Goal: Information Seeking & Learning: Learn about a topic

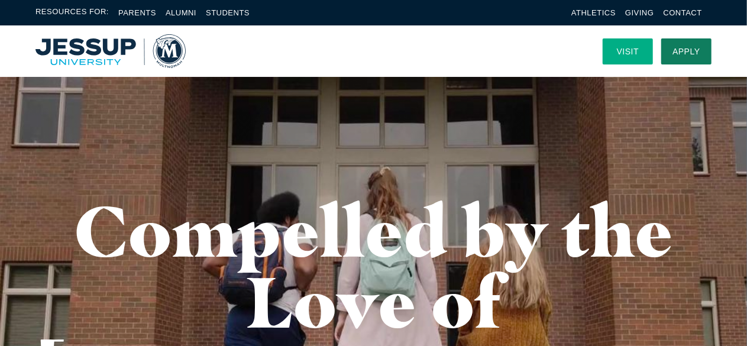
click at [631, 50] on link "Visit" at bounding box center [627, 51] width 50 height 26
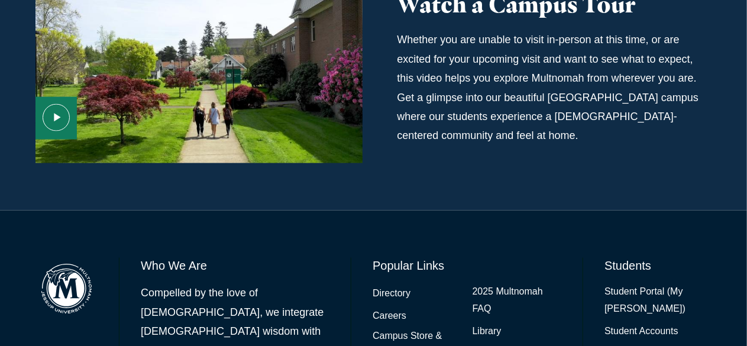
scroll to position [887, 0]
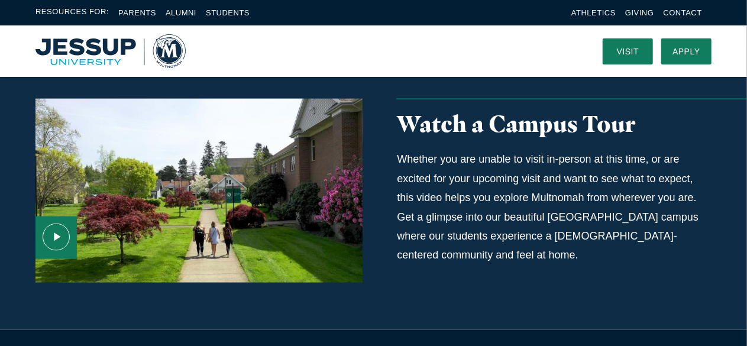
click at [55, 223] on use "Media Content" at bounding box center [56, 236] width 27 height 27
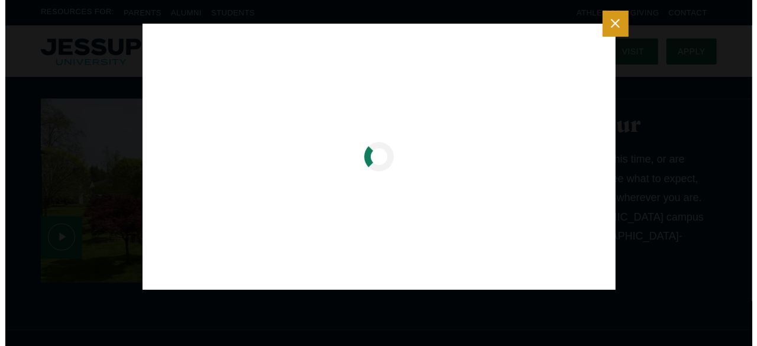
scroll to position [747, 0]
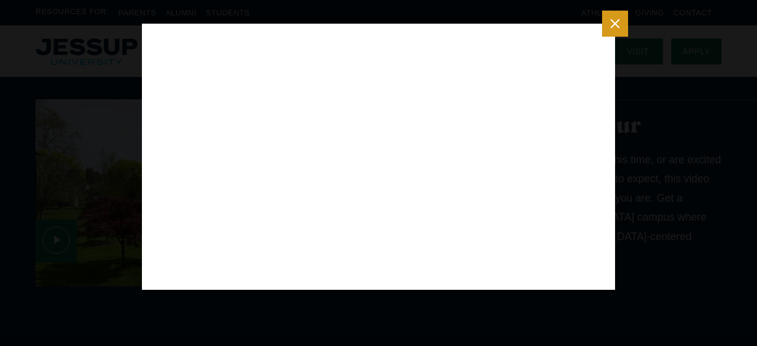
click at [624, 24] on button "Close modal" at bounding box center [615, 24] width 26 height 26
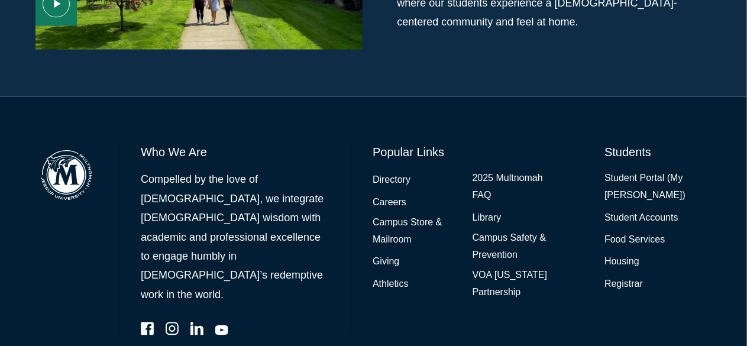
scroll to position [1003, 0]
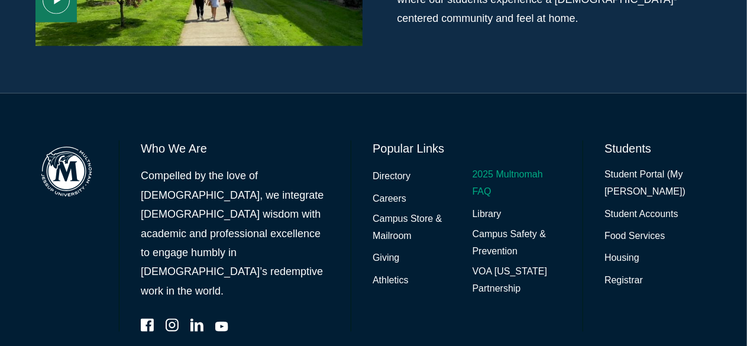
click at [494, 167] on link "2025 Multnomah FAQ" at bounding box center [516, 184] width 89 height 34
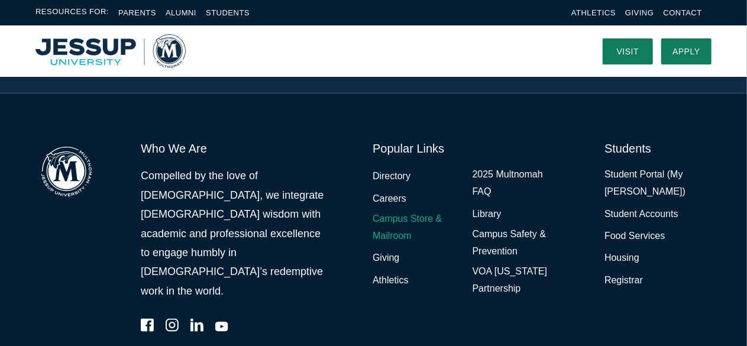
click at [401, 211] on link "Campus Store & Mailroom" at bounding box center [416, 228] width 89 height 34
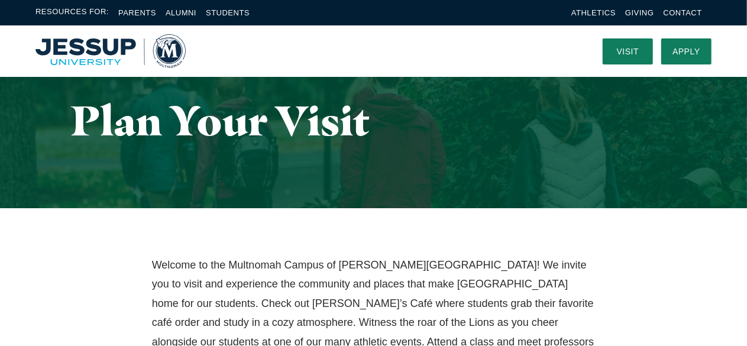
scroll to position [0, 0]
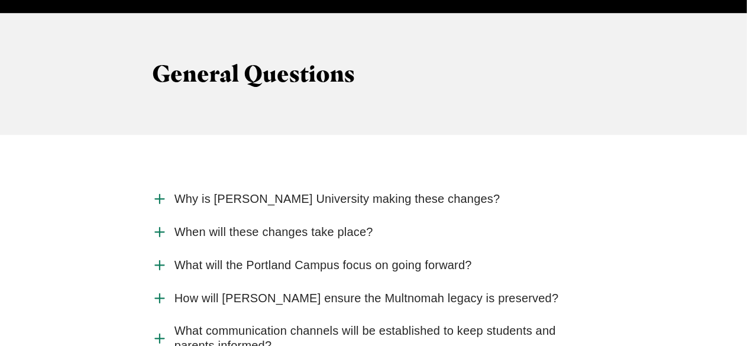
scroll to position [1241, 0]
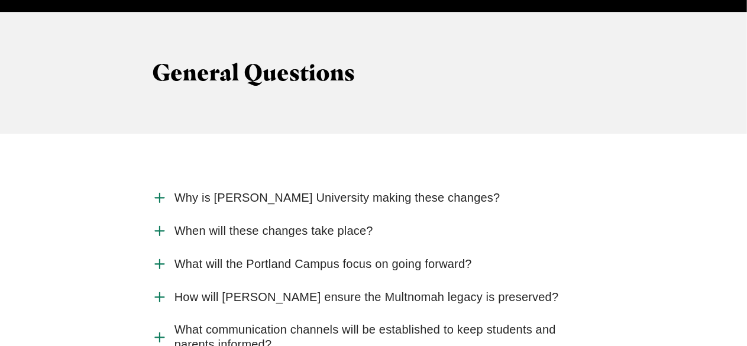
click at [410, 190] on span "Why is Jessup University making these changes?" at bounding box center [337, 197] width 326 height 15
click at [0, 0] on input "Why is Jessup University making these changes?" at bounding box center [0, 0] width 0 height 0
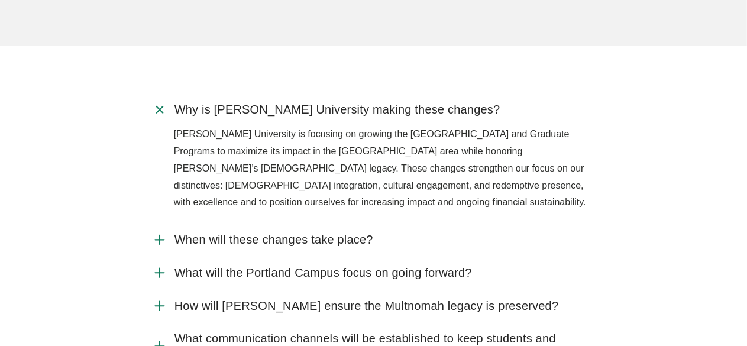
scroll to position [1360, 0]
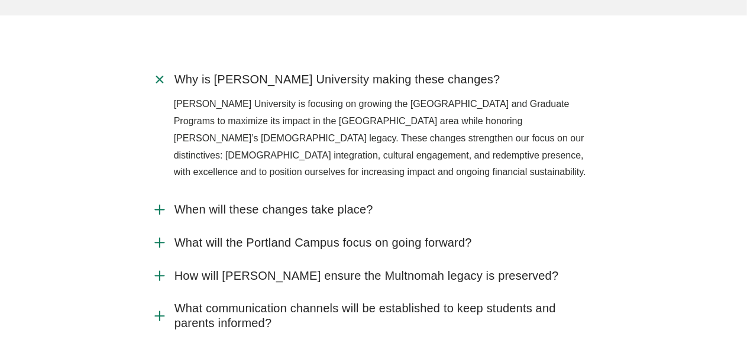
click at [323, 202] on span "When will these changes take place?" at bounding box center [273, 209] width 199 height 15
click at [0, 0] on input "When will these changes take place?" at bounding box center [0, 0] width 0 height 0
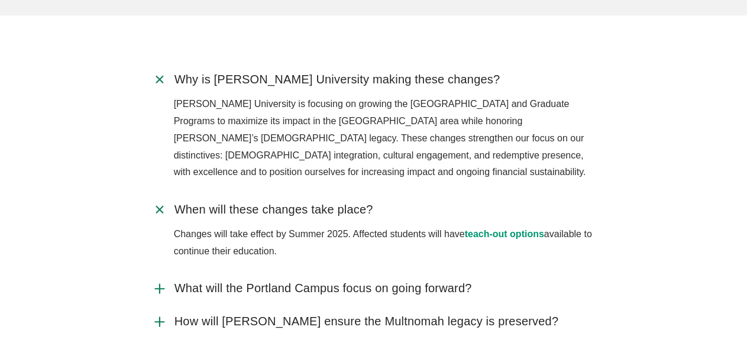
click at [330, 281] on span "What will the Portland Campus focus on going forward?" at bounding box center [322, 288] width 297 height 15
click at [0, 0] on input "What will the Portland Campus focus on going forward?" at bounding box center [0, 0] width 0 height 0
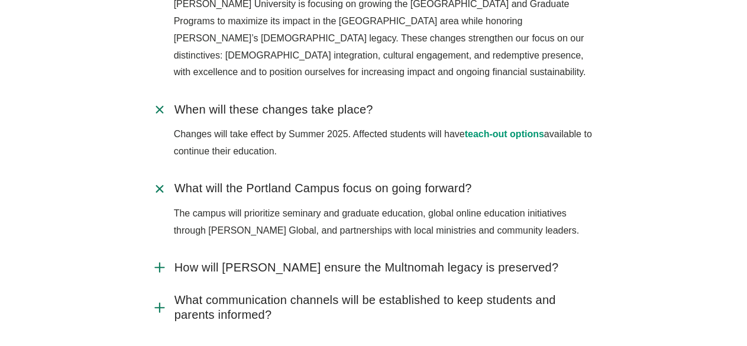
scroll to position [1537, 0]
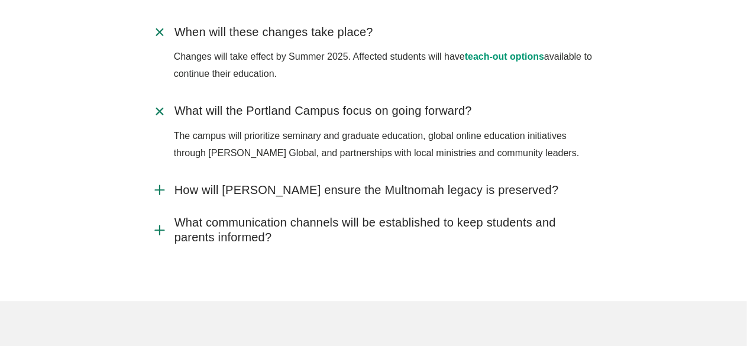
click at [346, 183] on span "How will Jessup ensure the Multnomah legacy is preserved?" at bounding box center [366, 190] width 384 height 15
click at [0, 0] on input "How will Jessup ensure the Multnomah legacy is preserved?" at bounding box center [0, 0] width 0 height 0
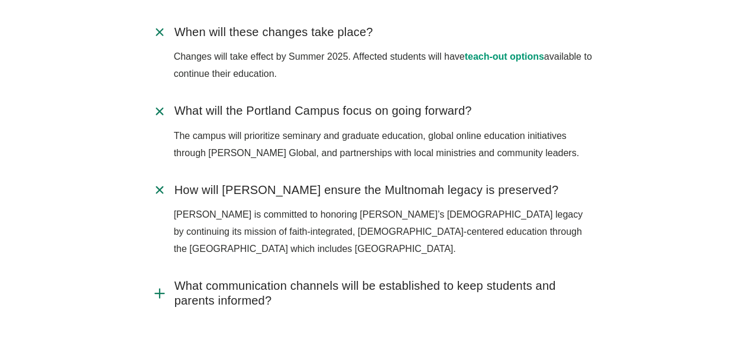
click at [317, 278] on span "What communication channels will be established to keep students and parents in…" at bounding box center [384, 293] width 421 height 30
click at [0, 0] on input "What communication channels will be established to keep students and parents in…" at bounding box center [0, 0] width 0 height 0
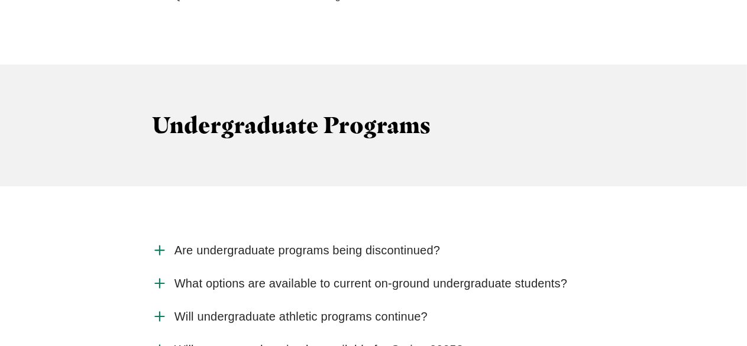
scroll to position [1892, 0]
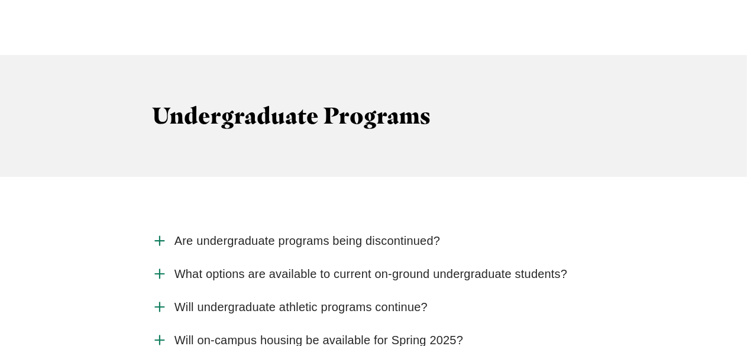
click at [361, 233] on span "Are undergraduate programs being discontinued?" at bounding box center [307, 240] width 266 height 15
click at [0, 0] on input "Are undergraduate programs being discontinued?" at bounding box center [0, 0] width 0 height 0
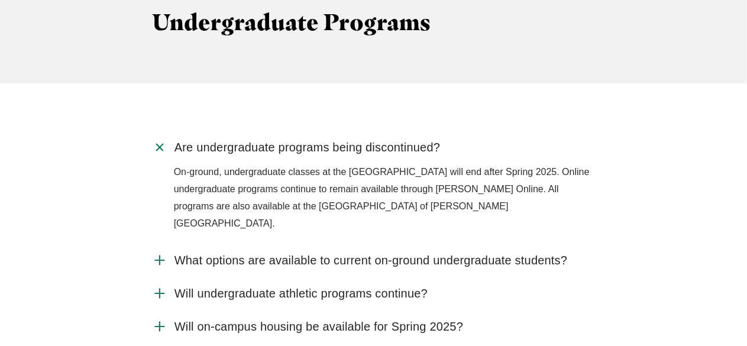
scroll to position [2010, 0]
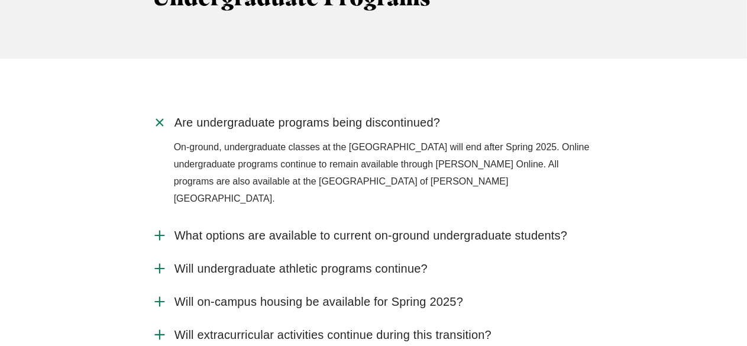
click at [372, 228] on span "What options are available to current on-ground undergraduate students?" at bounding box center [370, 235] width 393 height 15
click at [0, 0] on input "What options are available to current on-ground undergraduate students?" at bounding box center [0, 0] width 0 height 0
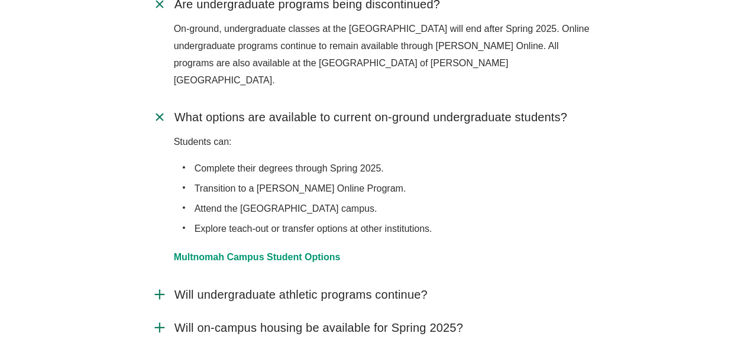
scroll to position [2187, 0]
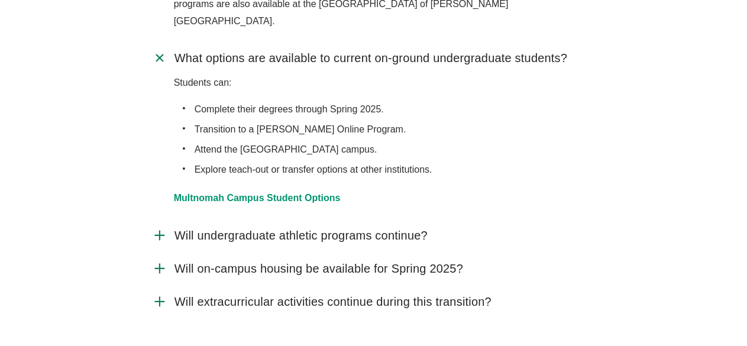
click at [372, 228] on span "Will undergraduate athletic programs continue?" at bounding box center [300, 235] width 253 height 15
click at [0, 0] on input "Will undergraduate athletic programs continue?" at bounding box center [0, 0] width 0 height 0
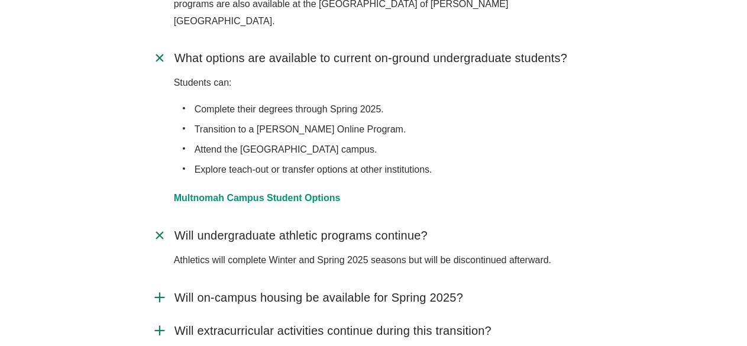
click at [364, 290] on span "Will on-campus housing be available for Spring 2025?" at bounding box center [318, 297] width 288 height 15
click at [0, 0] on input "Will on-campus housing be available for Spring 2025?" at bounding box center [0, 0] width 0 height 0
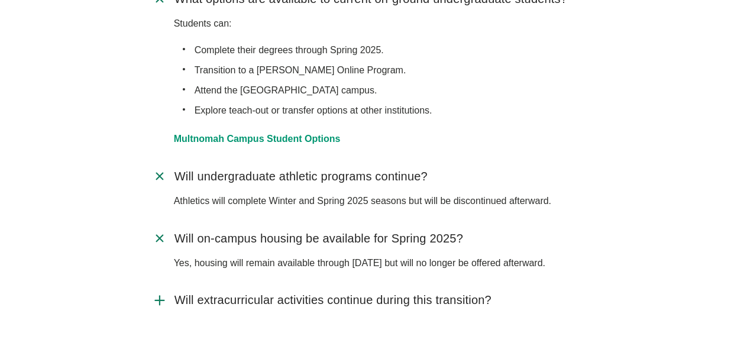
scroll to position [2305, 0]
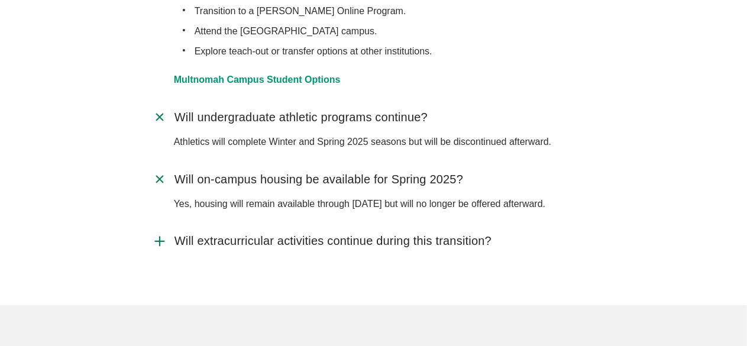
click at [361, 233] on span "Will extracurricular activities continue during this transition?" at bounding box center [332, 240] width 317 height 15
click at [0, 0] on input "Will extracurricular activities continue during this transition?" at bounding box center [0, 0] width 0 height 0
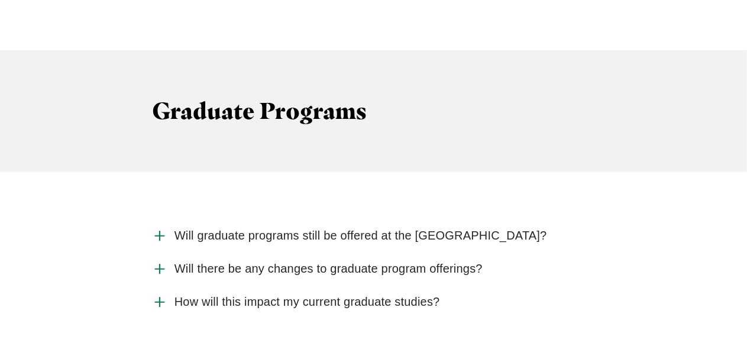
scroll to position [2601, 0]
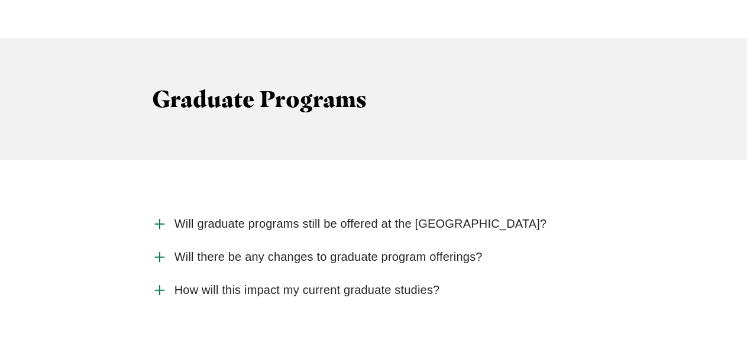
click at [366, 216] on span "Will graduate programs still be offered at the Portland Campus?" at bounding box center [360, 223] width 372 height 15
click at [0, 0] on input "Will graduate programs still be offered at the Portland Campus?" at bounding box center [0, 0] width 0 height 0
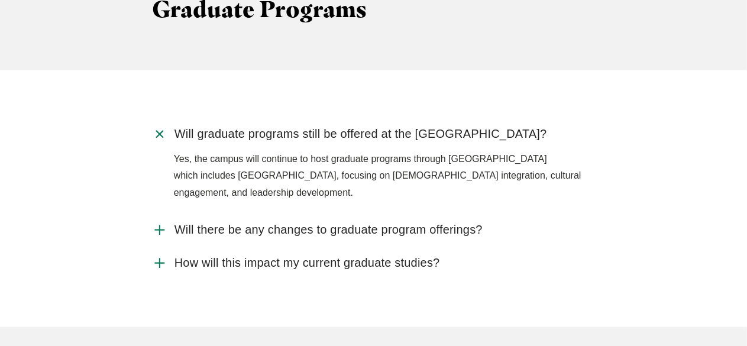
scroll to position [2719, 0]
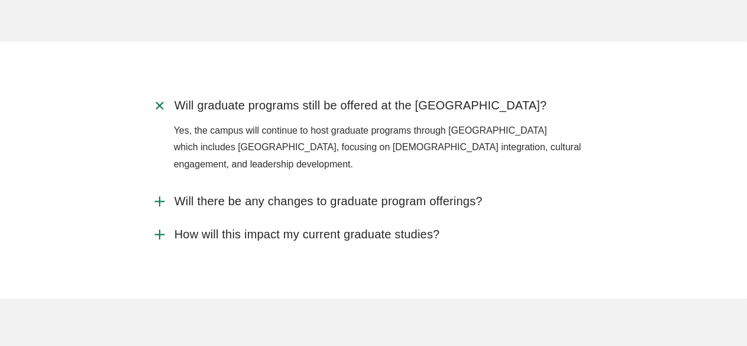
click at [366, 194] on span "Will there be any changes to graduate program offerings?" at bounding box center [328, 201] width 308 height 15
click at [0, 0] on input "Will there be any changes to graduate program offerings?" at bounding box center [0, 0] width 0 height 0
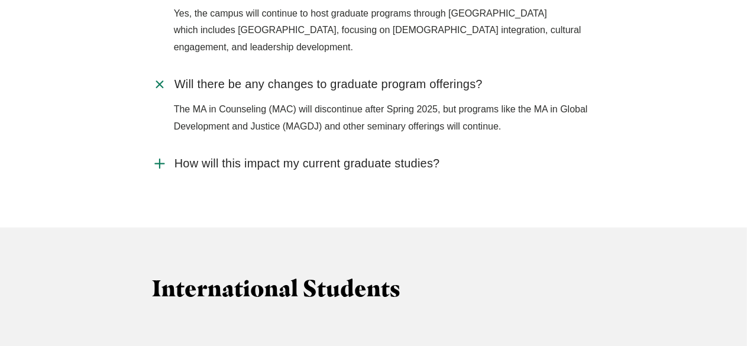
scroll to position [2837, 0]
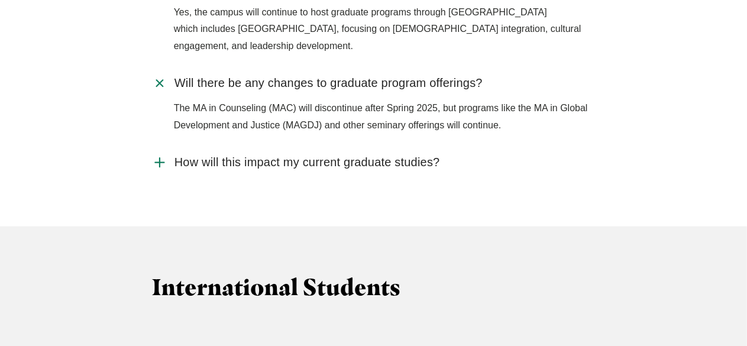
click at [342, 155] on span "How will this impact my current graduate studies?" at bounding box center [306, 162] width 265 height 15
click at [0, 0] on input "How will this impact my current graduate studies?" at bounding box center [0, 0] width 0 height 0
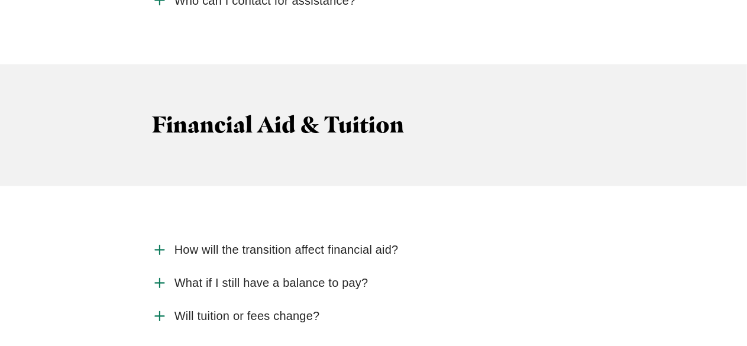
scroll to position [3369, 0]
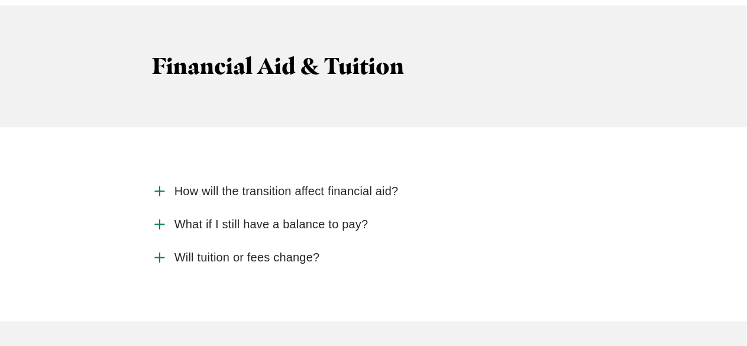
click at [372, 184] on span "How will the transition affect financial aid?" at bounding box center [286, 191] width 224 height 15
click at [0, 0] on input "How will the transition affect financial aid?" at bounding box center [0, 0] width 0 height 0
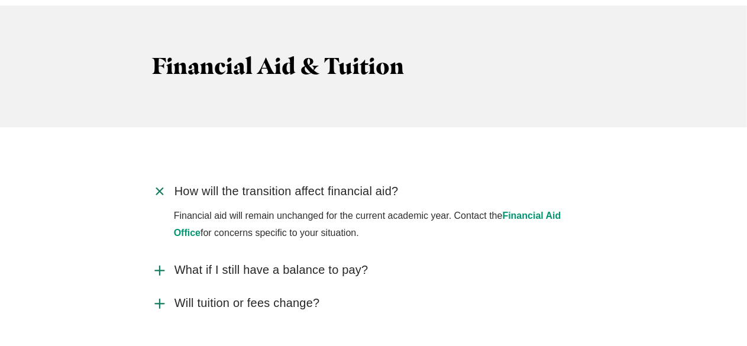
click at [352, 262] on span "What if I still have a balance to pay?" at bounding box center [271, 269] width 194 height 15
click at [0, 0] on input "What if I still have a balance to pay?" at bounding box center [0, 0] width 0 height 0
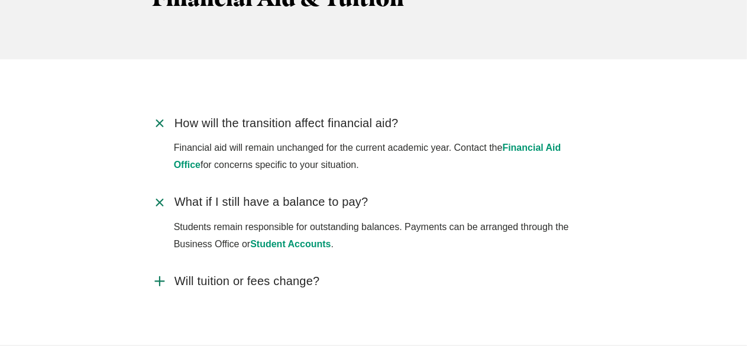
scroll to position [3488, 0]
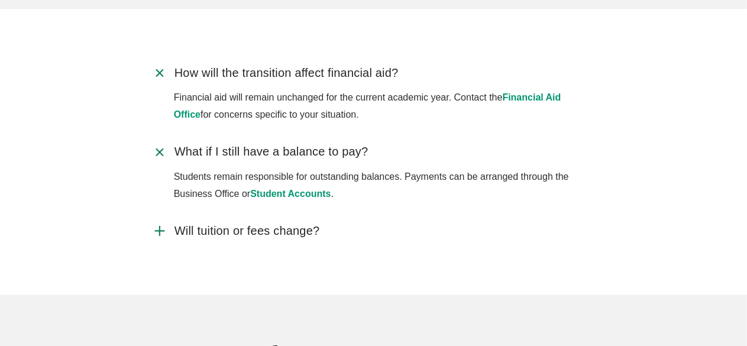
click at [296, 223] on span "Will tuition or fees change?" at bounding box center [246, 230] width 145 height 15
click at [0, 0] on input "Will tuition or fees change?" at bounding box center [0, 0] width 0 height 0
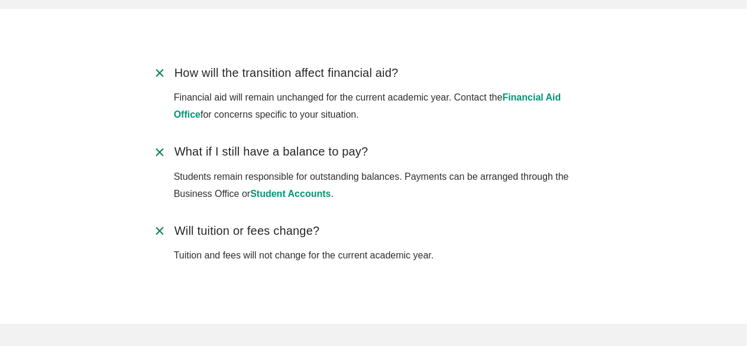
click at [157, 225] on use "Accordion" at bounding box center [159, 231] width 12 height 12
click at [0, 0] on input "Will tuition or fees change?" at bounding box center [0, 0] width 0 height 0
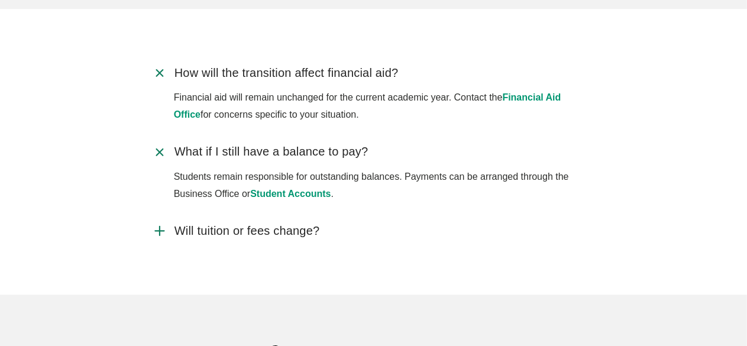
click at [159, 141] on icon "Accordion" at bounding box center [159, 152] width 22 height 22
click at [0, 0] on input "What if I still have a balance to pay?" at bounding box center [0, 0] width 0 height 0
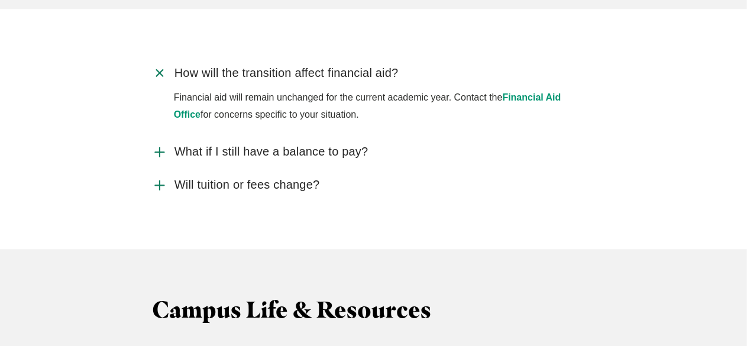
click at [155, 62] on icon "Accordion" at bounding box center [159, 73] width 22 height 22
click at [0, 0] on input "How will the transition affect financial aid?" at bounding box center [0, 0] width 0 height 0
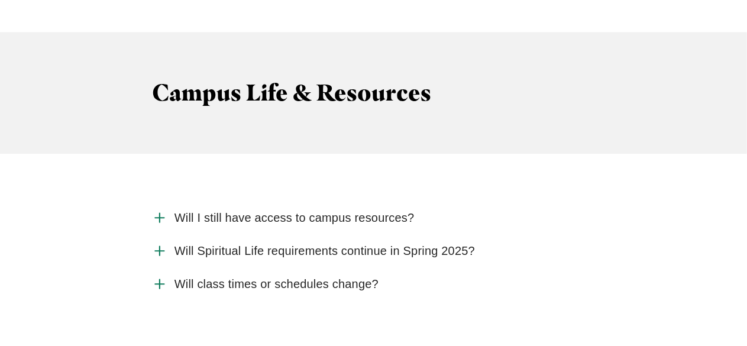
scroll to position [3665, 0]
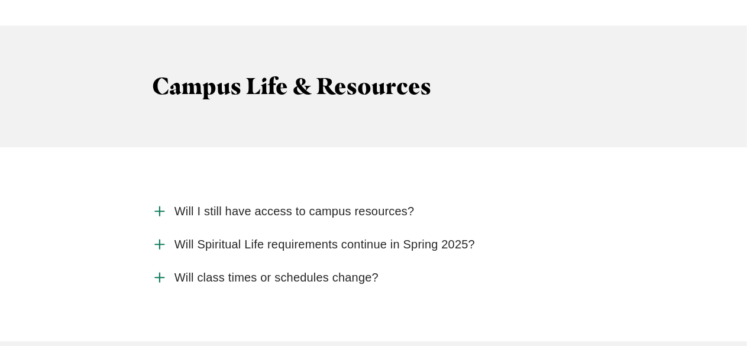
click at [309, 204] on span "Will I still have access to campus resources?" at bounding box center [294, 211] width 240 height 15
click at [0, 0] on input "Will I still have access to campus resources?" at bounding box center [0, 0] width 0 height 0
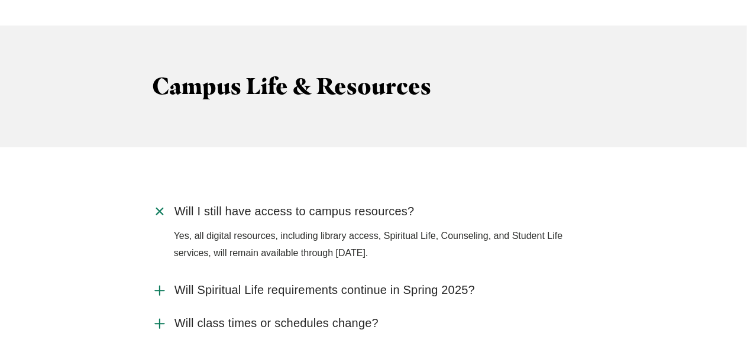
click at [338, 283] on span "Will Spiritual Life requirements continue in Spring 2025?" at bounding box center [324, 290] width 300 height 15
click at [0, 0] on input "Will Spiritual Life requirements continue in Spring 2025?" at bounding box center [0, 0] width 0 height 0
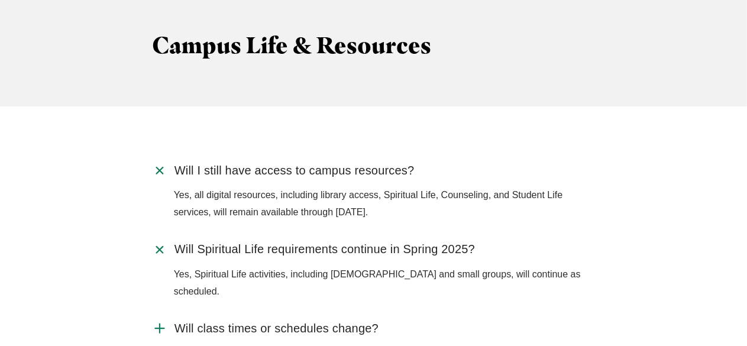
scroll to position [3724, 0]
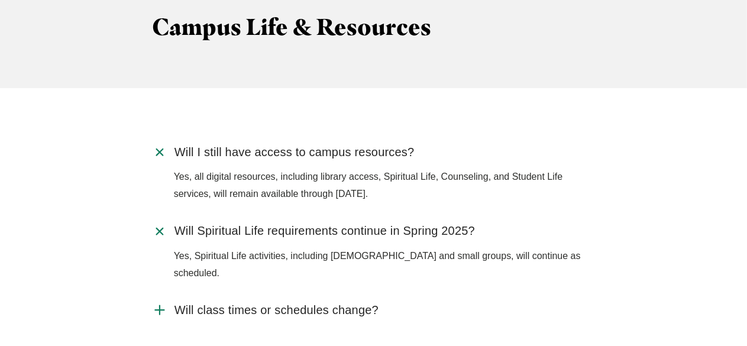
click at [329, 303] on span "Will class times or schedules change?" at bounding box center [276, 310] width 204 height 15
click at [0, 0] on input "Will class times or schedules change?" at bounding box center [0, 0] width 0 height 0
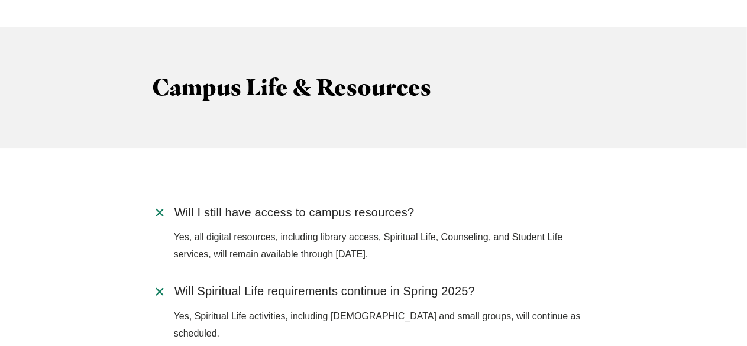
scroll to position [3665, 0]
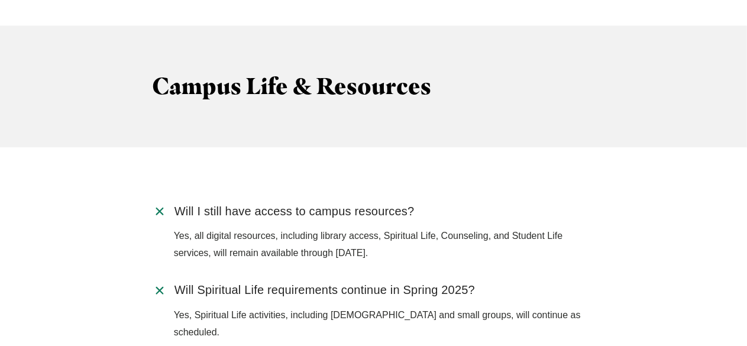
click at [158, 205] on use "Accordion" at bounding box center [159, 211] width 12 height 12
click at [0, 0] on input "Will I still have access to campus resources?" at bounding box center [0, 0] width 0 height 0
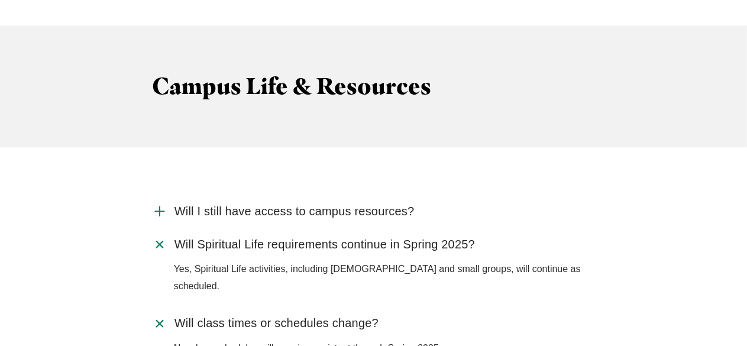
click at [164, 233] on icon "Accordion" at bounding box center [159, 244] width 22 height 22
click at [0, 0] on input "Will Spiritual Life requirements continue in Spring 2025?" at bounding box center [0, 0] width 0 height 0
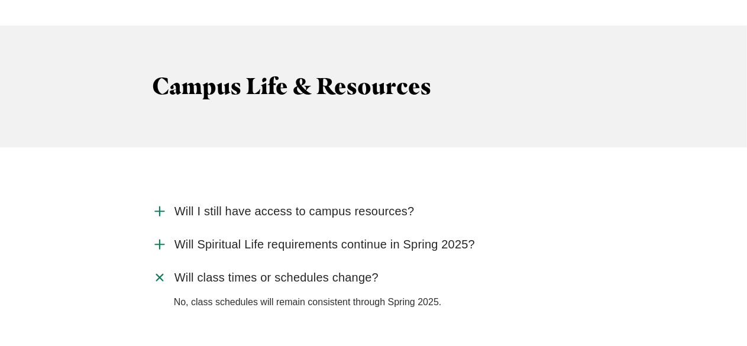
click at [162, 267] on icon "Accordion" at bounding box center [159, 278] width 22 height 22
click at [0, 0] on input "Will class times or schedules change?" at bounding box center [0, 0] width 0 height 0
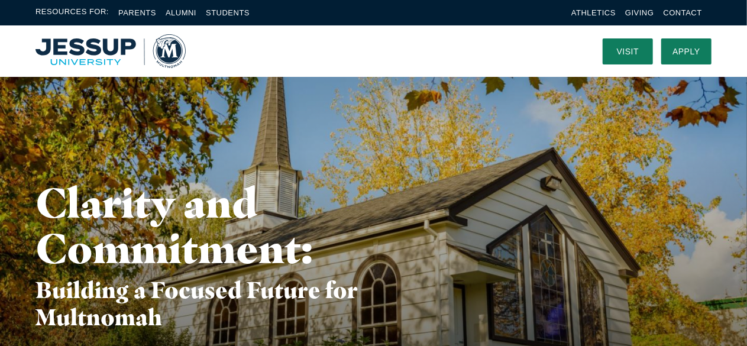
scroll to position [0, 0]
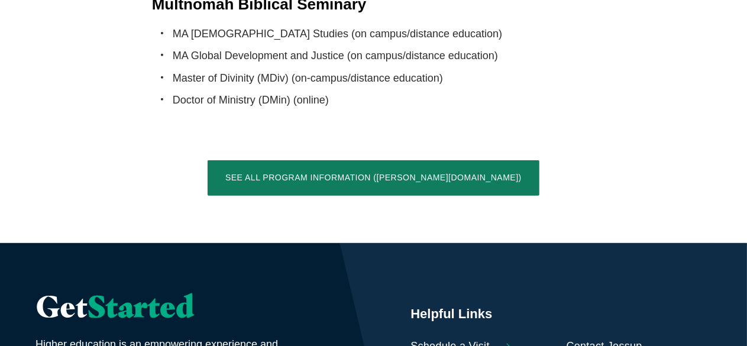
scroll to position [2483, 0]
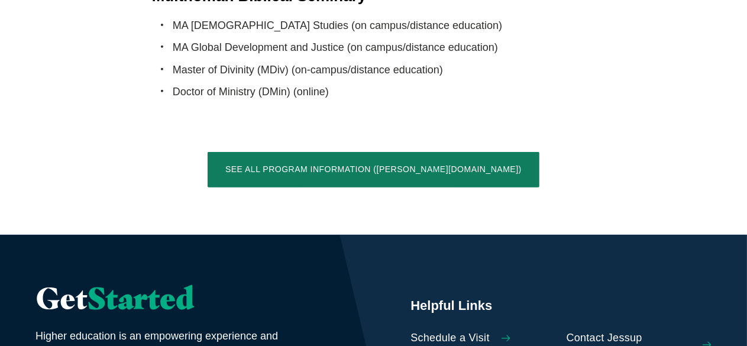
click at [508, 334] on icon "Calltoaction" at bounding box center [505, 338] width 9 height 9
